Goal: Information Seeking & Learning: Learn about a topic

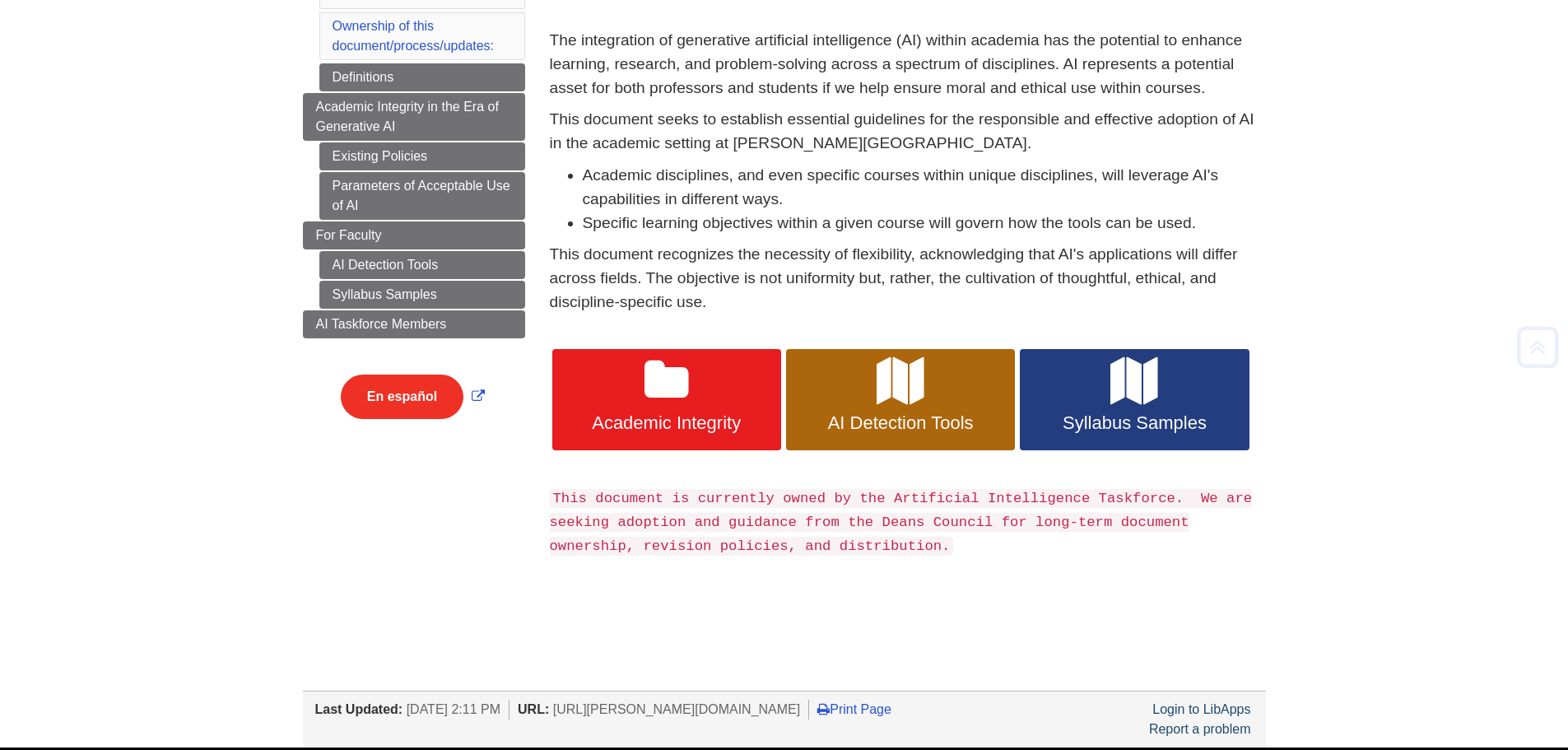
scroll to position [247, 0]
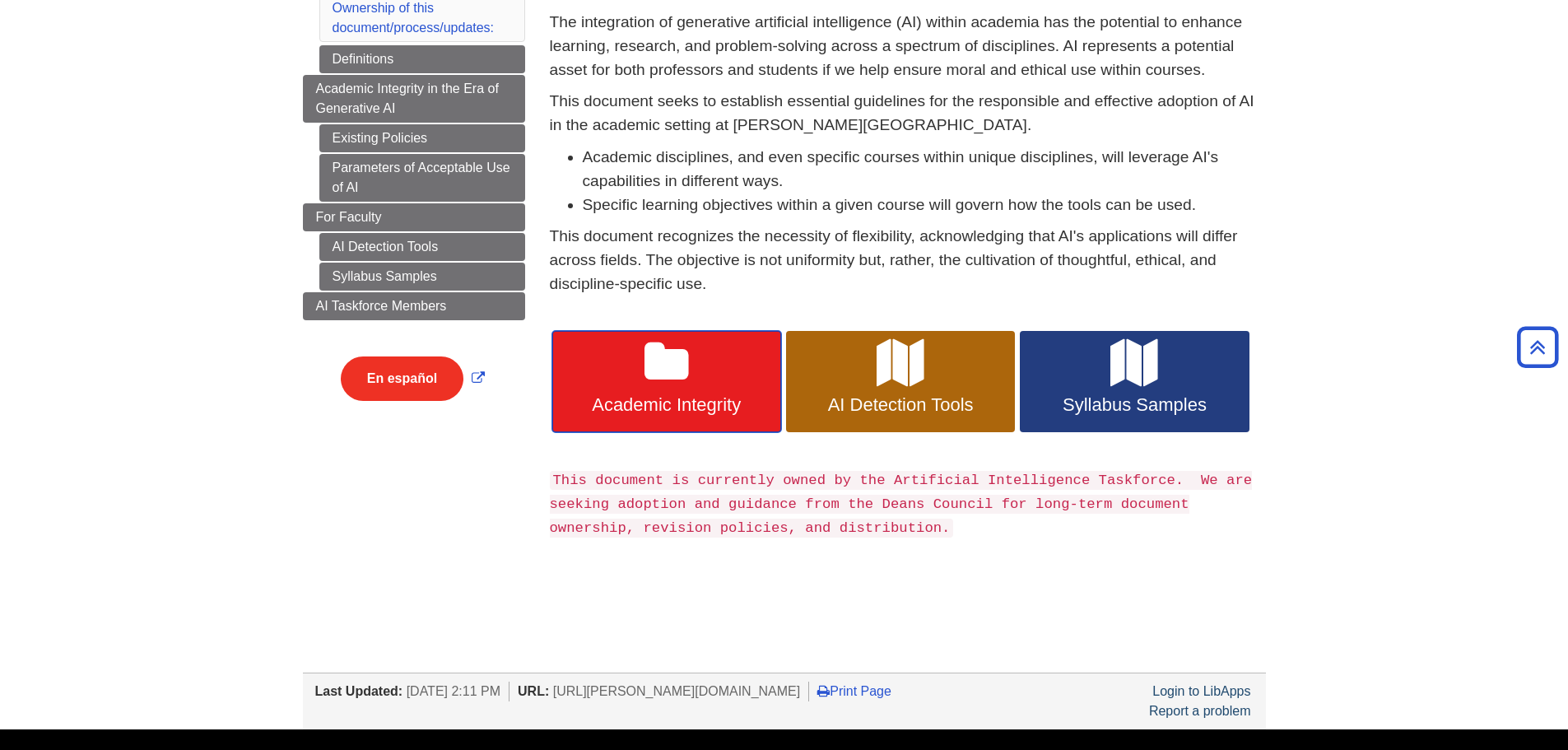
click at [713, 377] on link "Academic Integrity" at bounding box center [667, 382] width 229 height 102
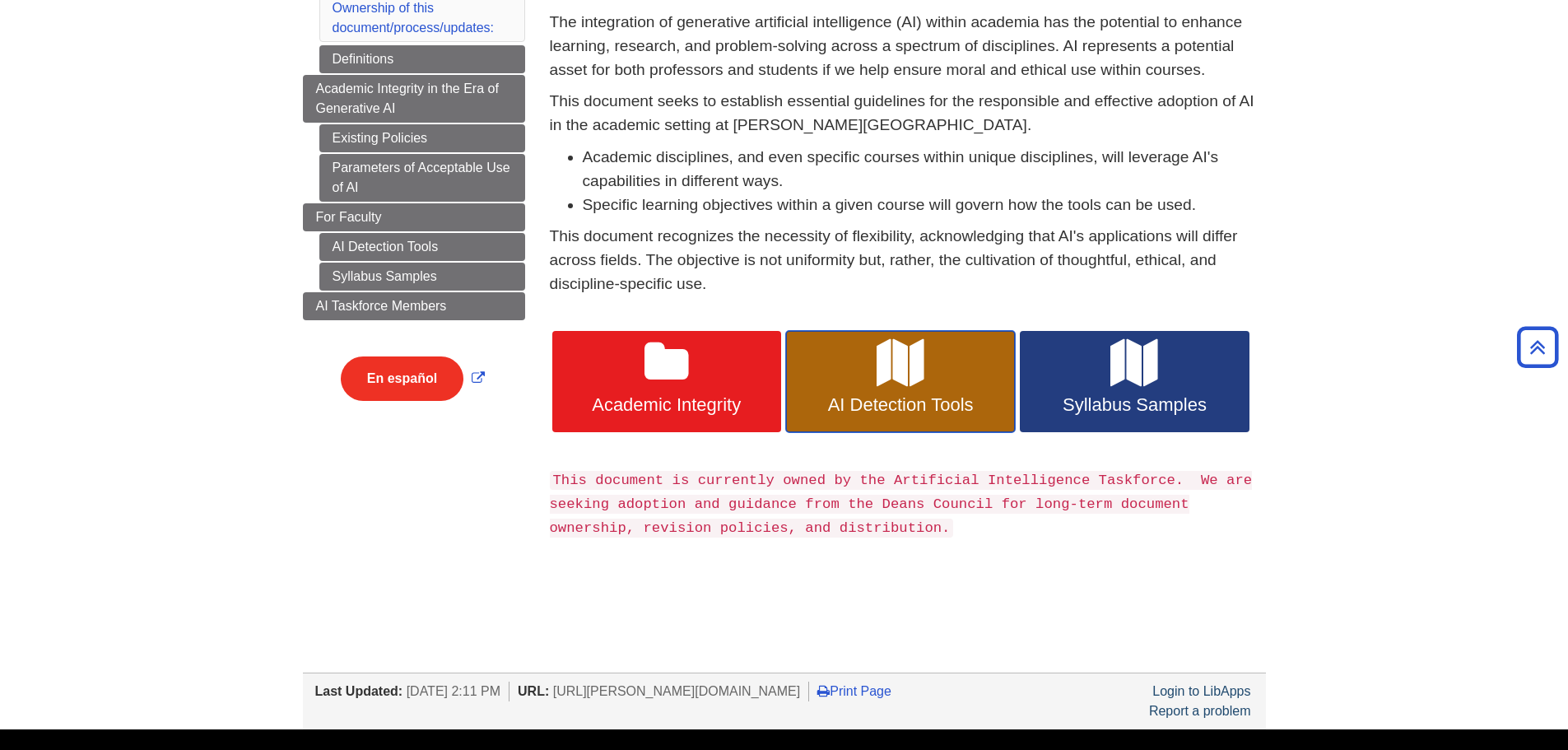
click at [910, 364] on icon at bounding box center [899, 362] width 48 height 48
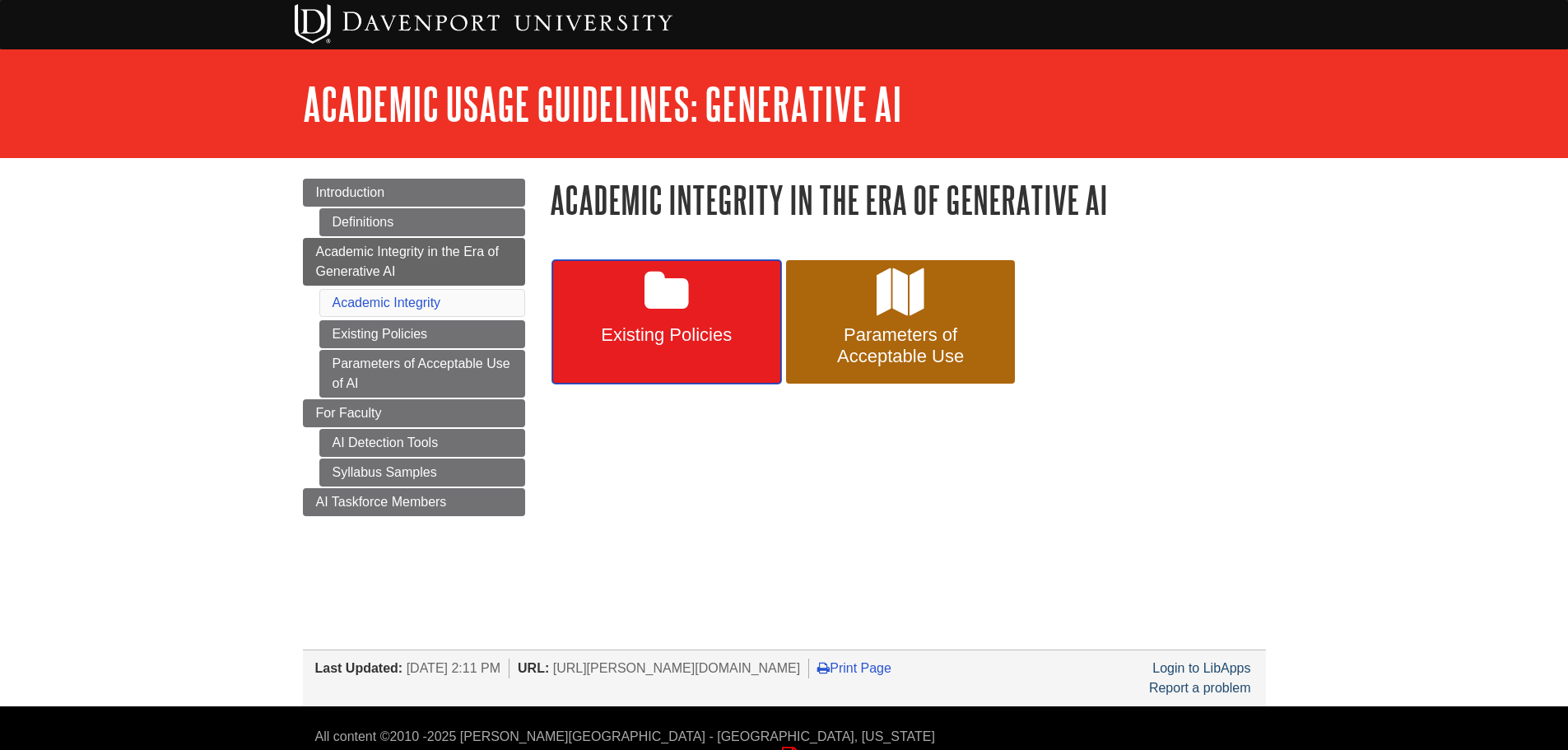
click at [644, 347] on link "Existing Policies" at bounding box center [667, 322] width 229 height 124
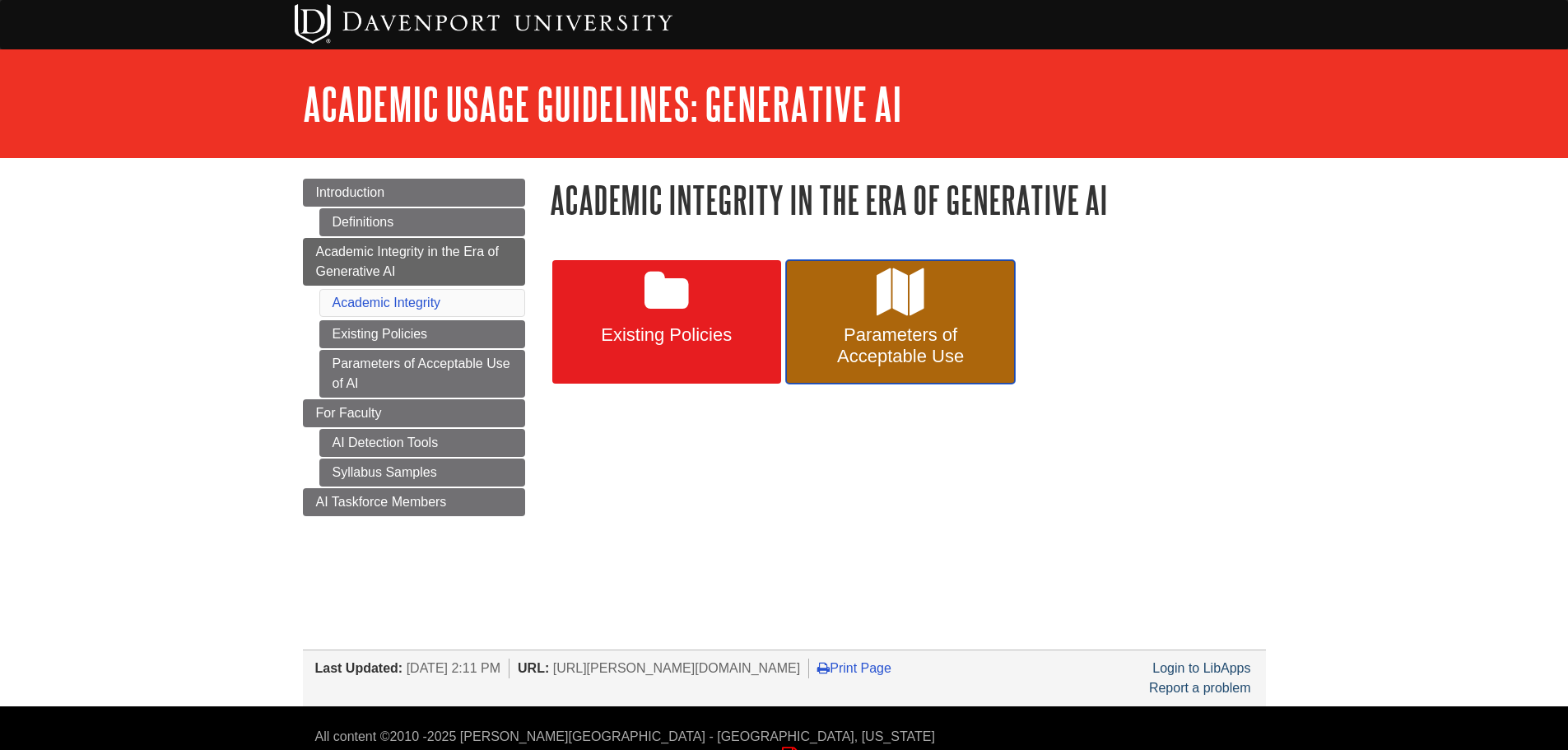
click at [894, 323] on link "Parameters of Acceptable Use" at bounding box center [900, 322] width 229 height 124
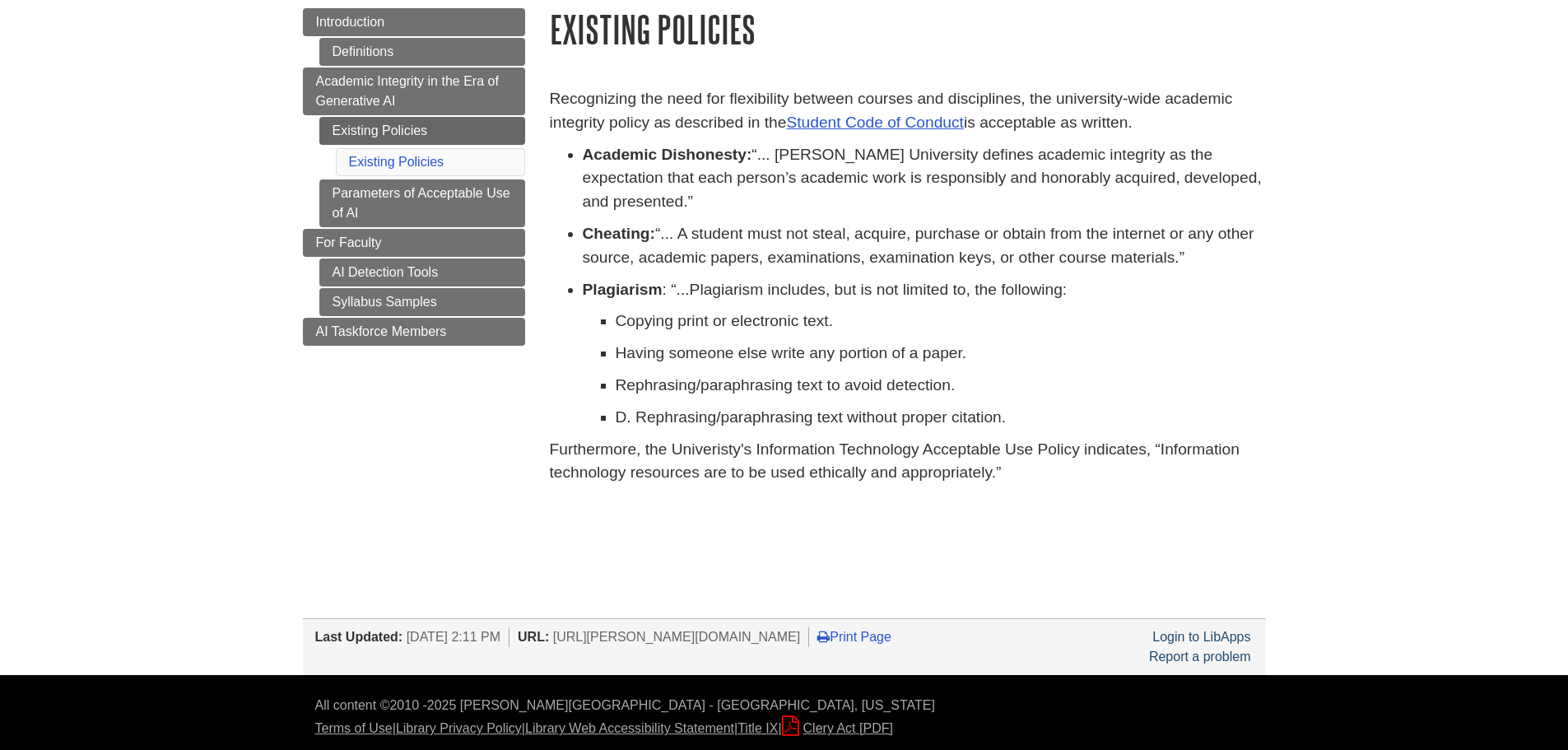
scroll to position [171, 0]
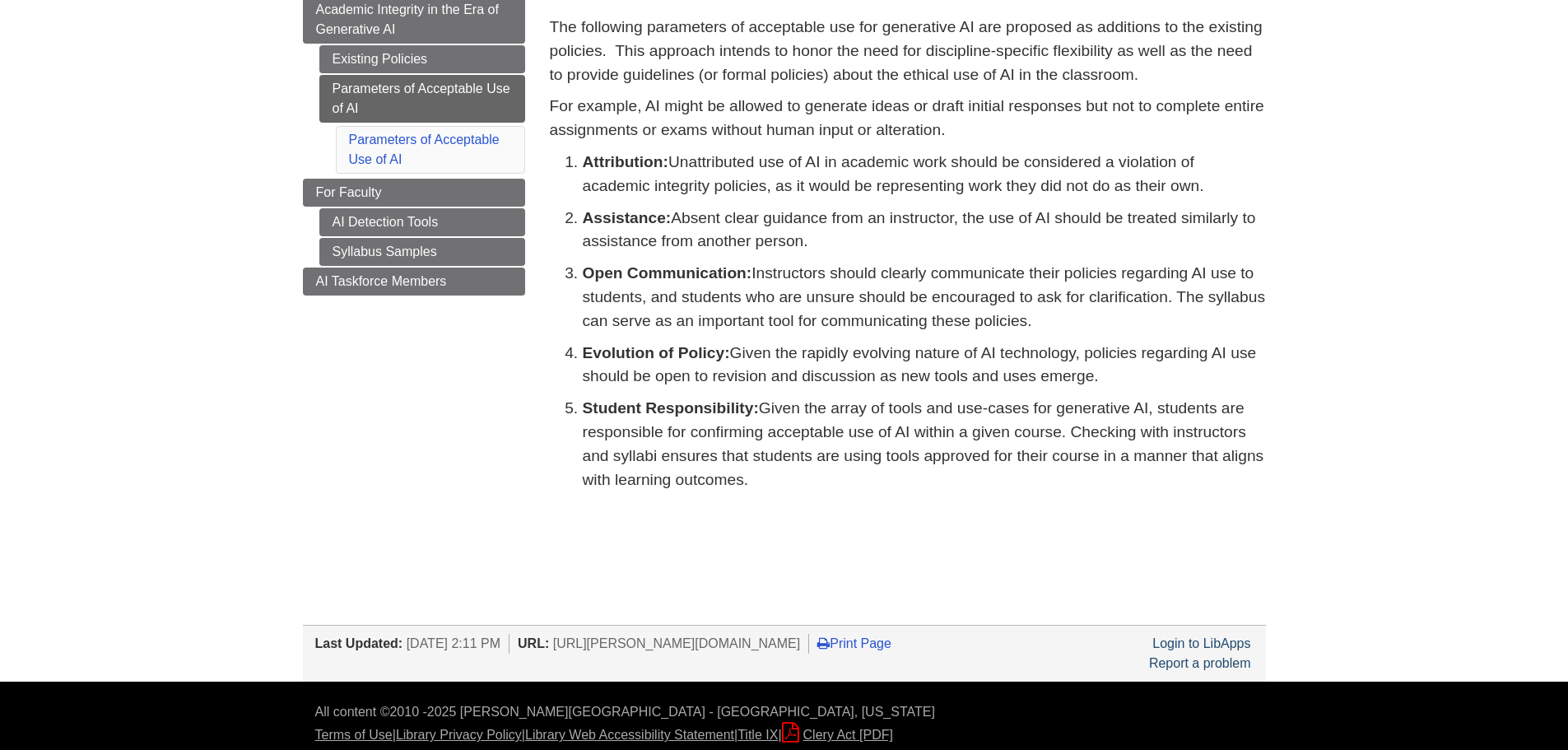
scroll to position [249, 0]
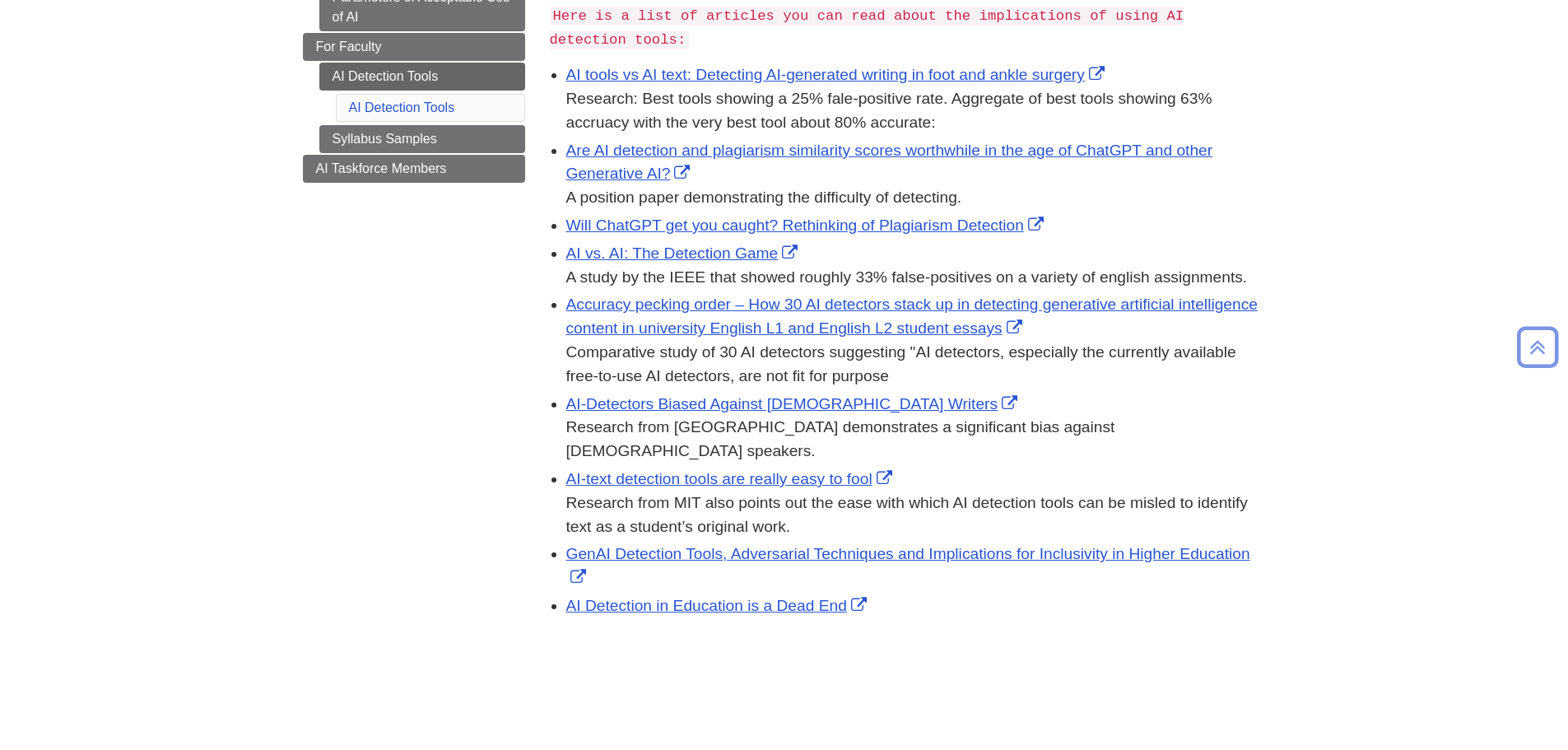
scroll to position [468, 0]
